Goal: Download file/media

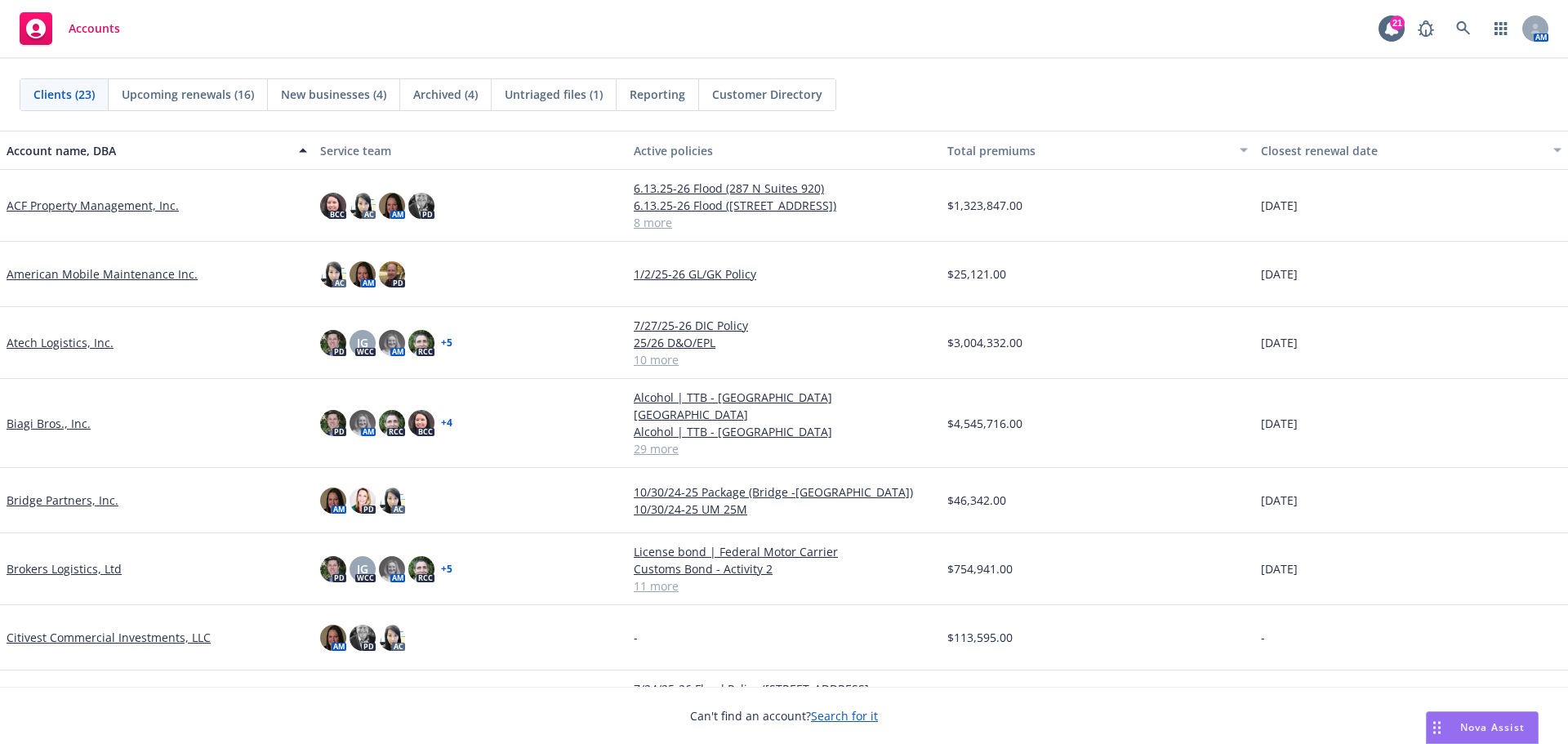
click at [63, 415] on link "Biagi Bros., Inc." at bounding box center [48, 424] width 84 height 17
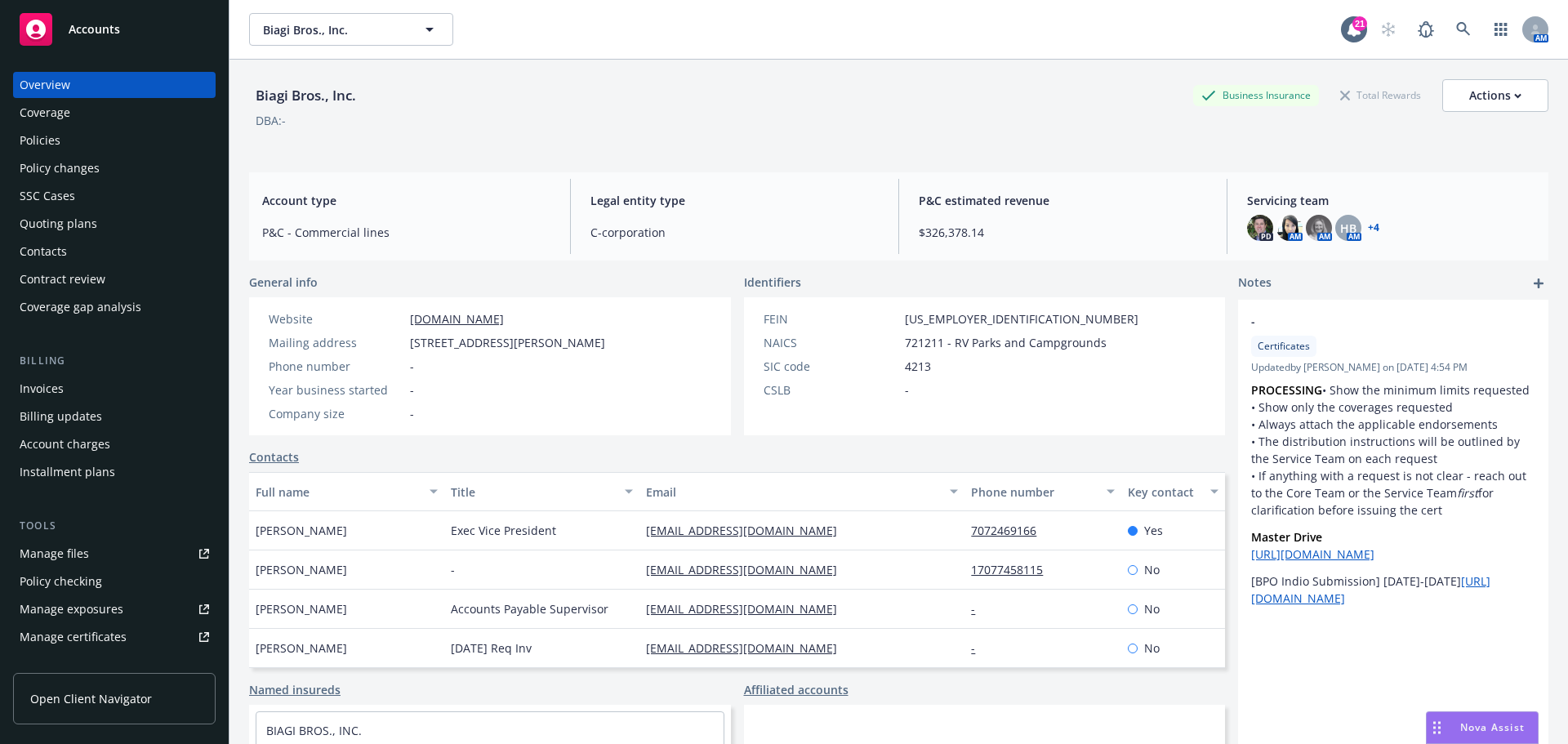
click at [97, 148] on div "Policies" at bounding box center [115, 140] width 189 height 27
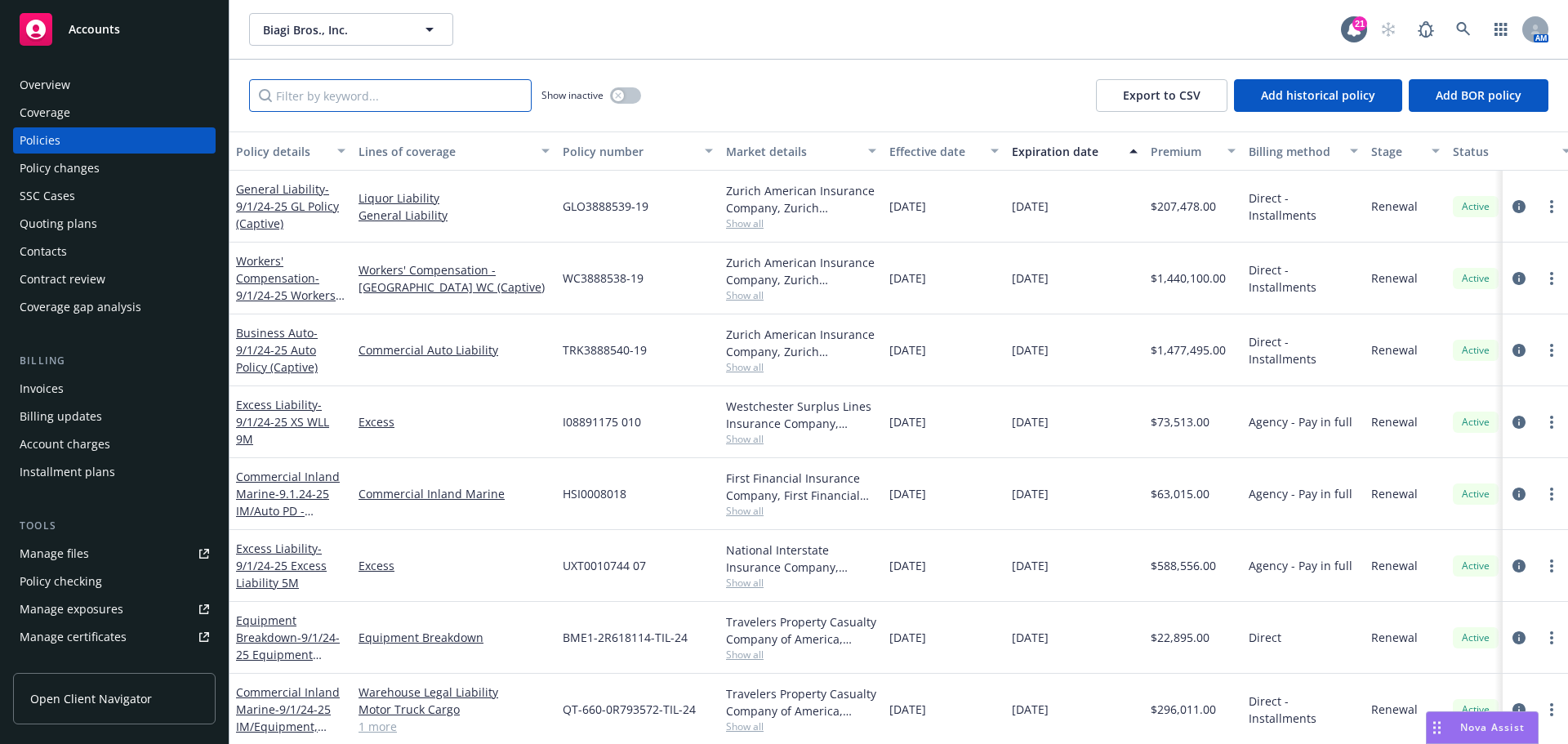
click at [327, 103] on input "Filter by keyword..." at bounding box center [390, 96] width 282 height 32
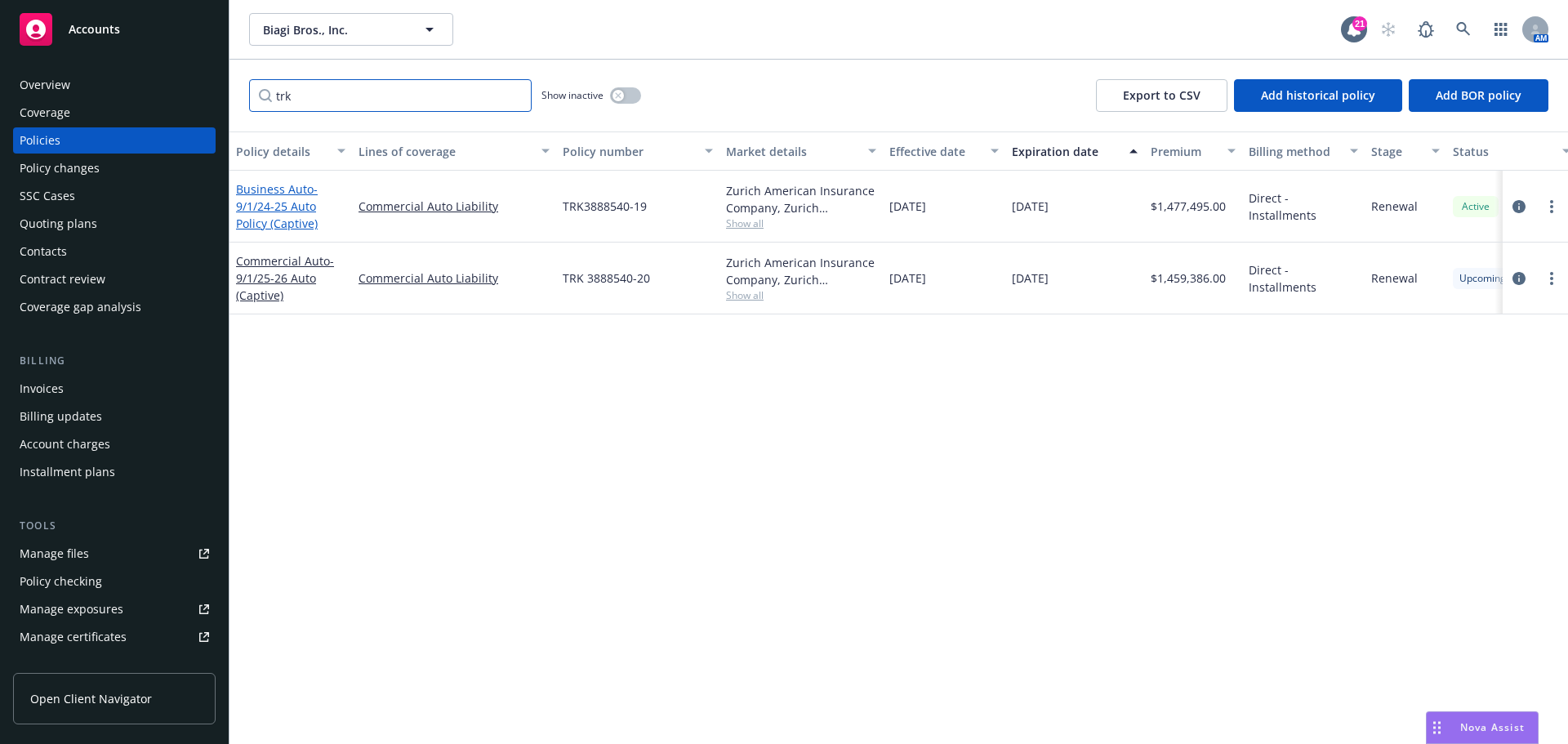
type input "trk"
click at [287, 207] on span "- 9/1/24-25 Auto Policy (Captive)" at bounding box center [277, 206] width 81 height 50
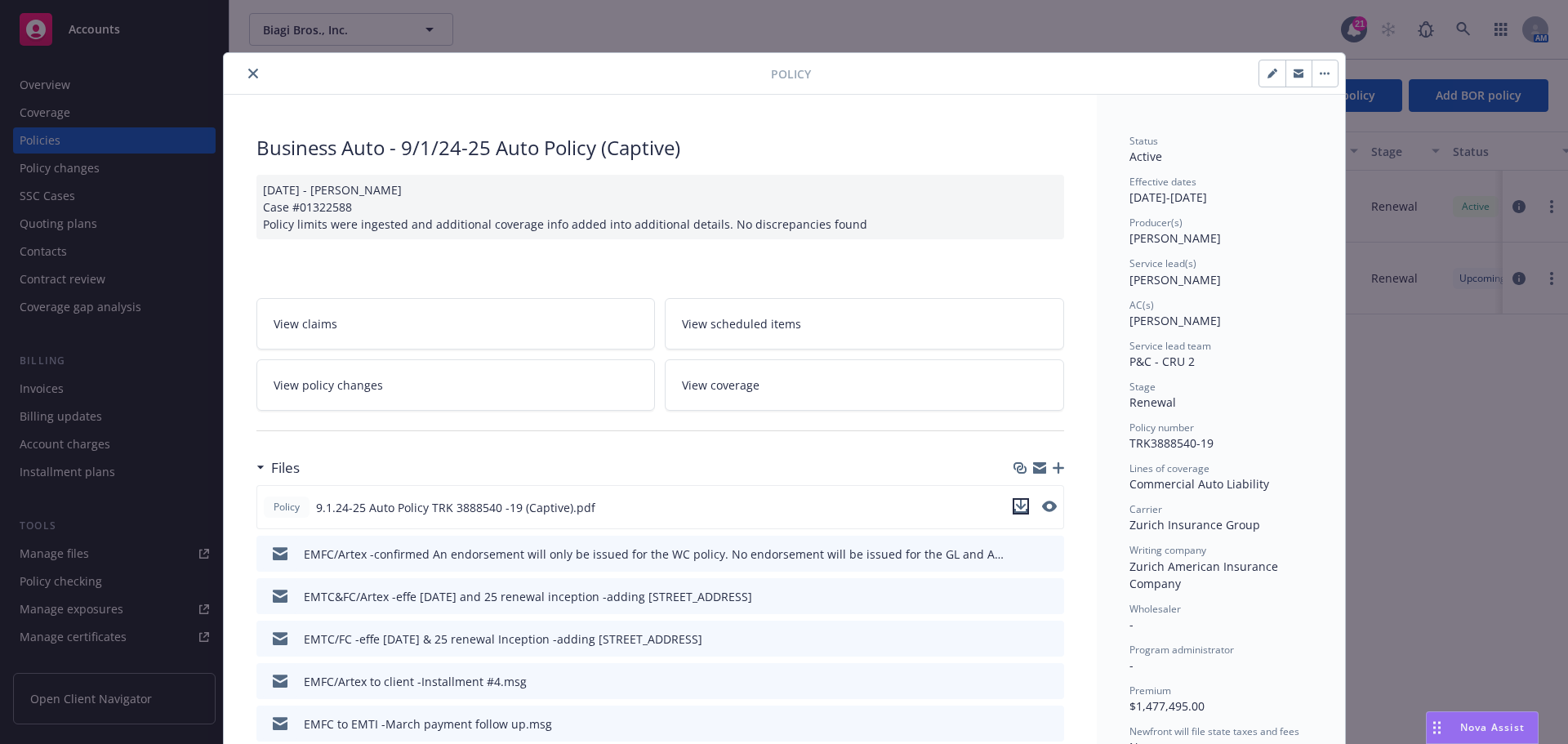
click at [1014, 507] on icon "download file" at bounding box center [1020, 506] width 13 height 13
